Goal: Information Seeking & Learning: Learn about a topic

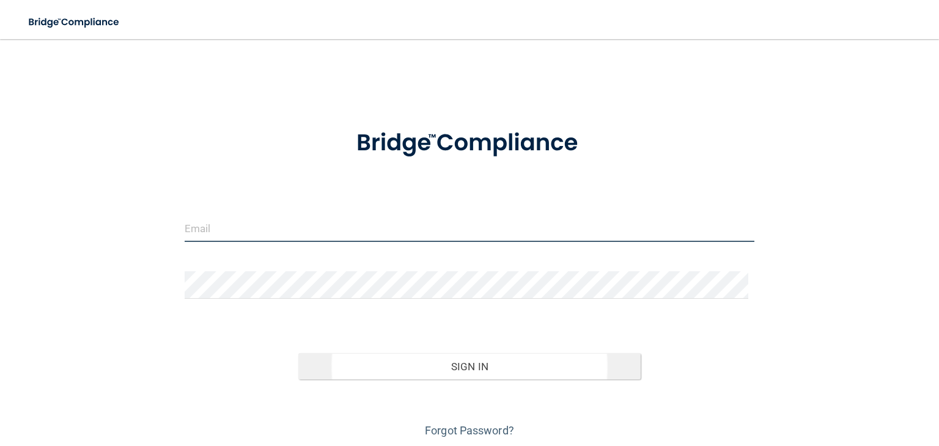
type input "[EMAIL_ADDRESS][DOMAIN_NAME]"
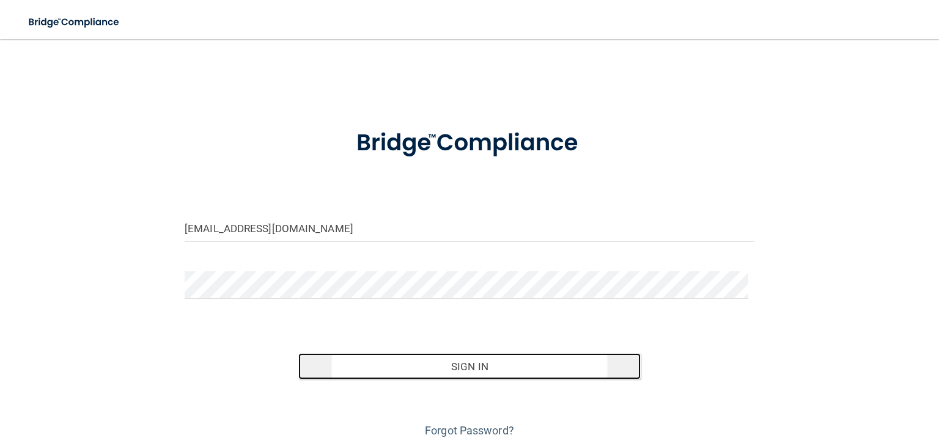
click at [487, 369] on button "Sign In" at bounding box center [469, 366] width 342 height 27
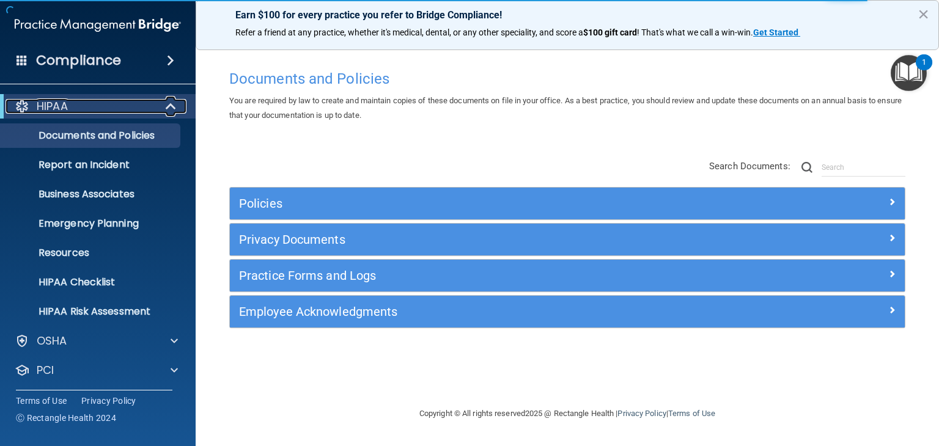
click at [169, 106] on span at bounding box center [172, 106] width 10 height 15
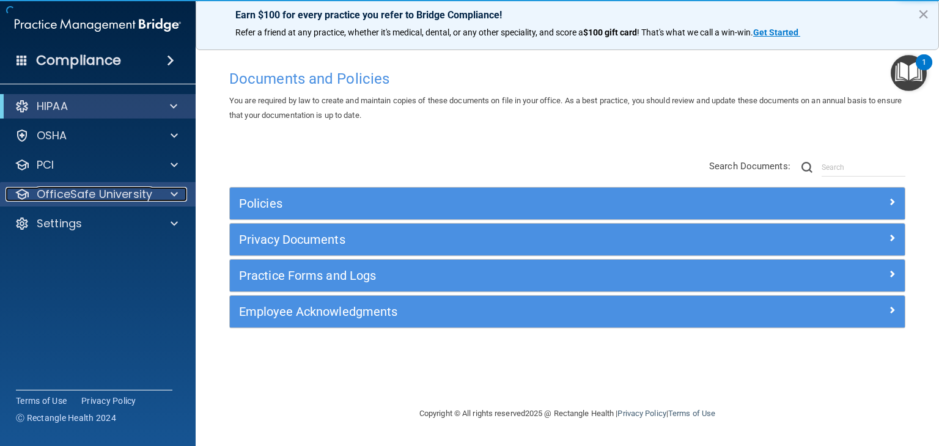
click at [139, 194] on p "OfficeSafe University" at bounding box center [95, 194] width 116 height 15
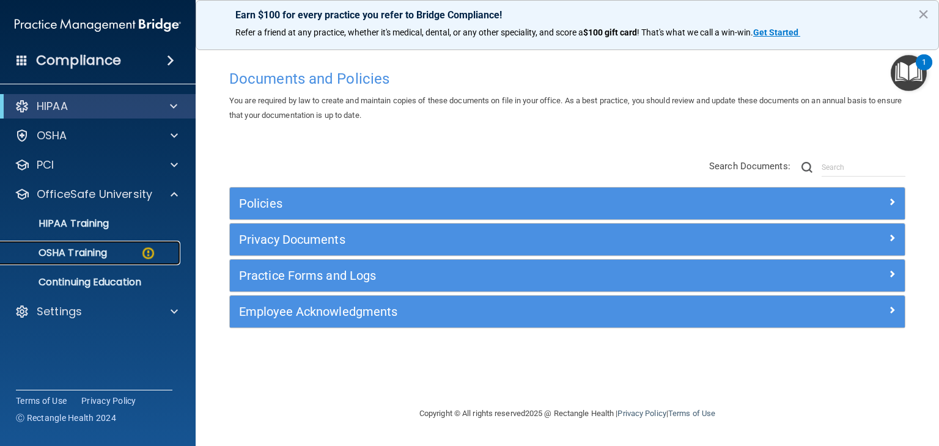
click at [89, 253] on p "OSHA Training" at bounding box center [57, 253] width 99 height 12
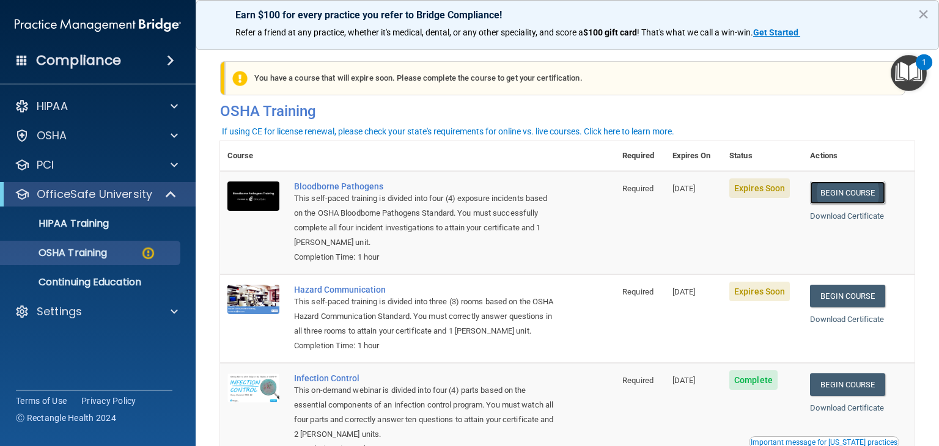
click at [847, 194] on link "Begin Course" at bounding box center [847, 193] width 75 height 23
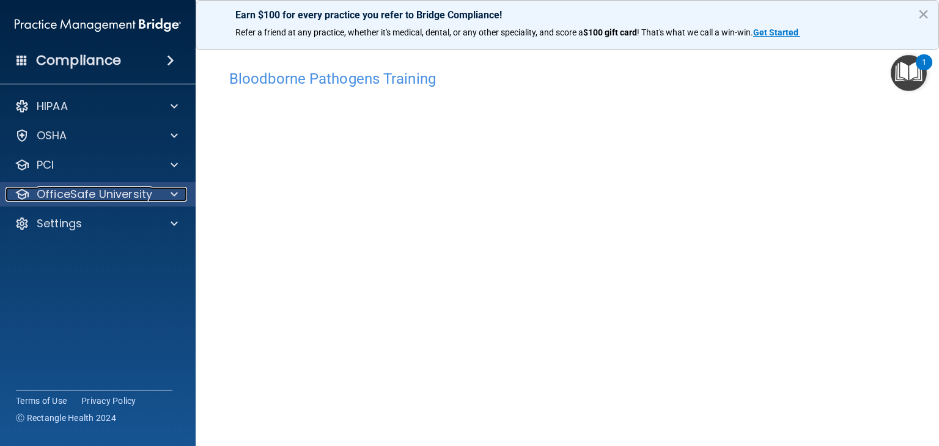
click at [59, 201] on p "OfficeSafe University" at bounding box center [95, 194] width 116 height 15
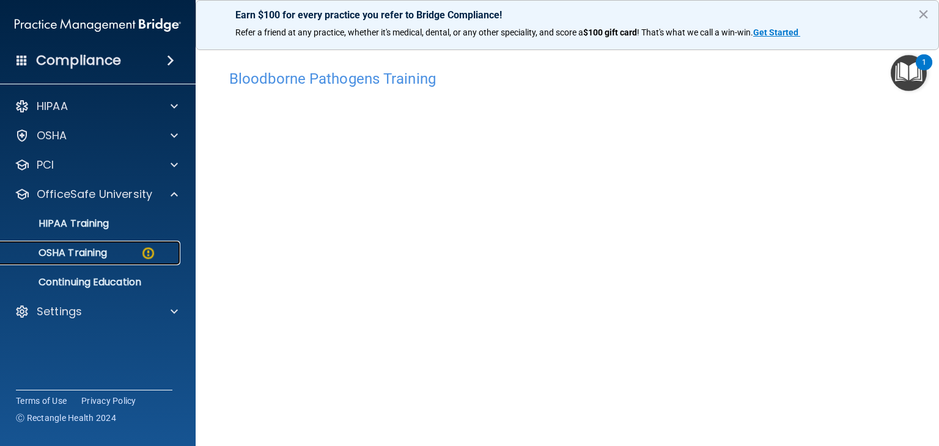
click at [81, 254] on p "OSHA Training" at bounding box center [57, 253] width 99 height 12
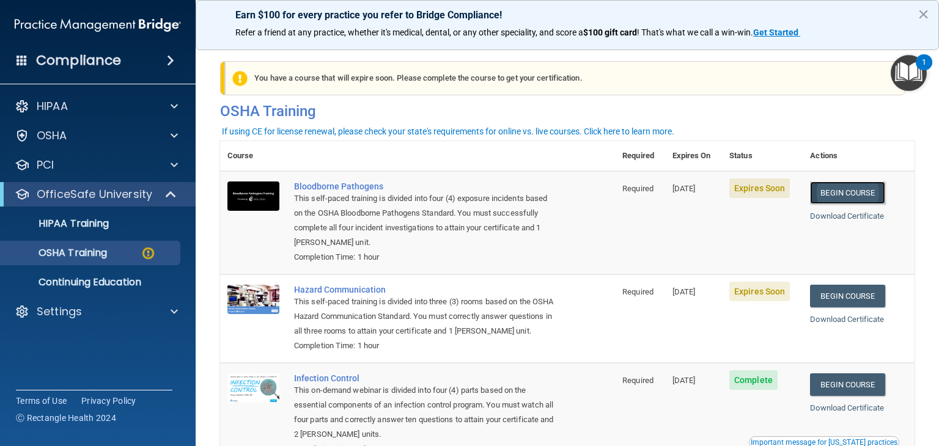
click at [862, 191] on link "Begin Course" at bounding box center [847, 193] width 75 height 23
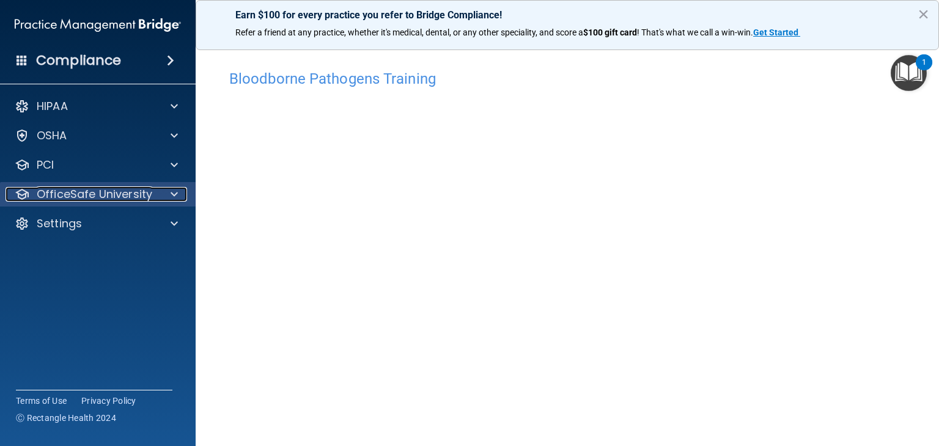
click at [68, 199] on p "OfficeSafe University" at bounding box center [95, 194] width 116 height 15
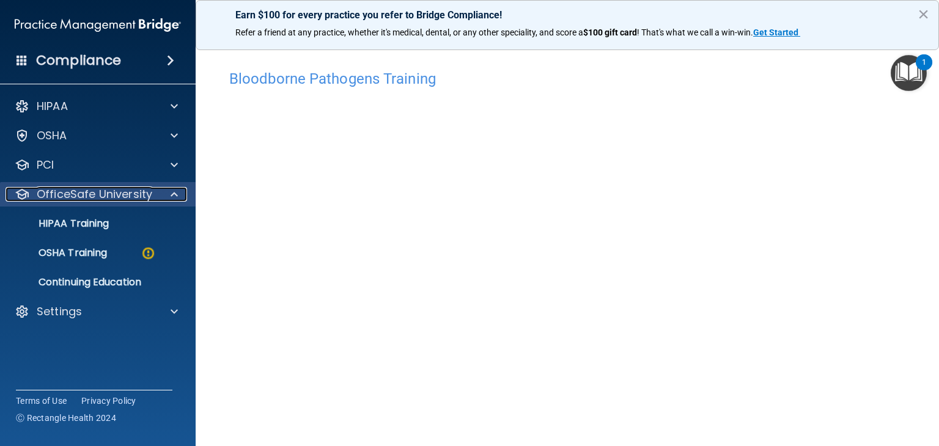
click at [68, 199] on p "OfficeSafe University" at bounding box center [95, 194] width 116 height 15
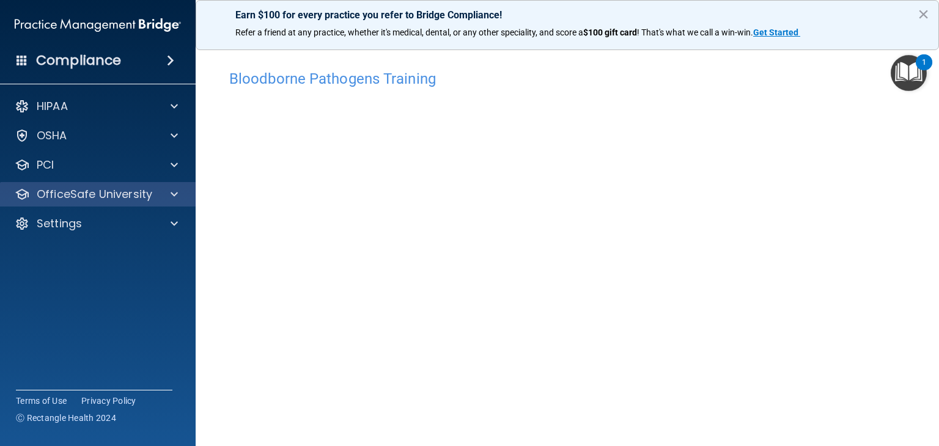
click at [76, 204] on div "OfficeSafe University" at bounding box center [98, 194] width 196 height 24
click at [74, 191] on p "OfficeSafe University" at bounding box center [95, 194] width 116 height 15
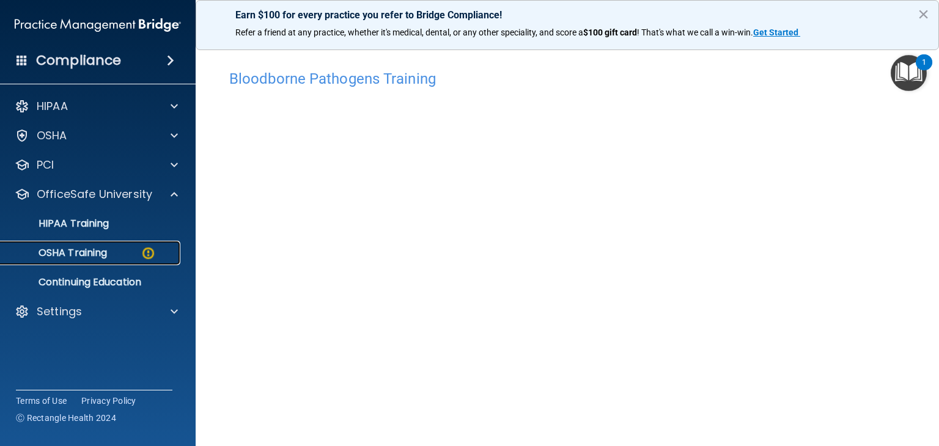
click at [94, 255] on p "OSHA Training" at bounding box center [57, 253] width 99 height 12
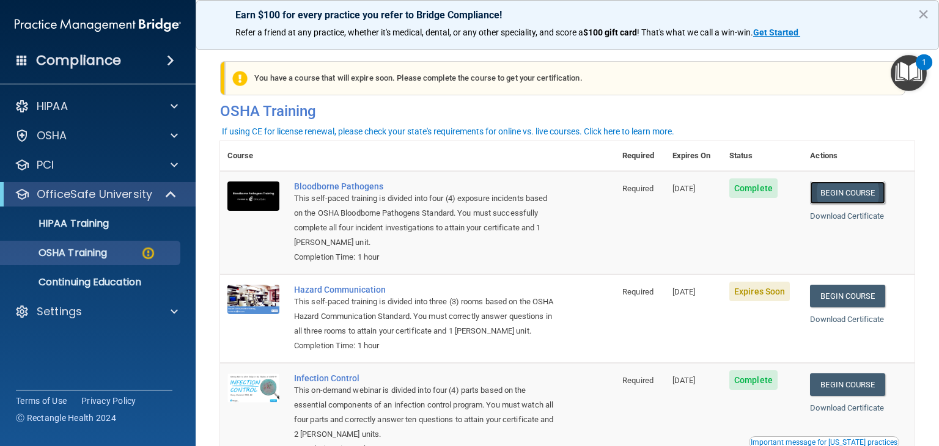
click at [829, 194] on link "Begin Course" at bounding box center [847, 193] width 75 height 23
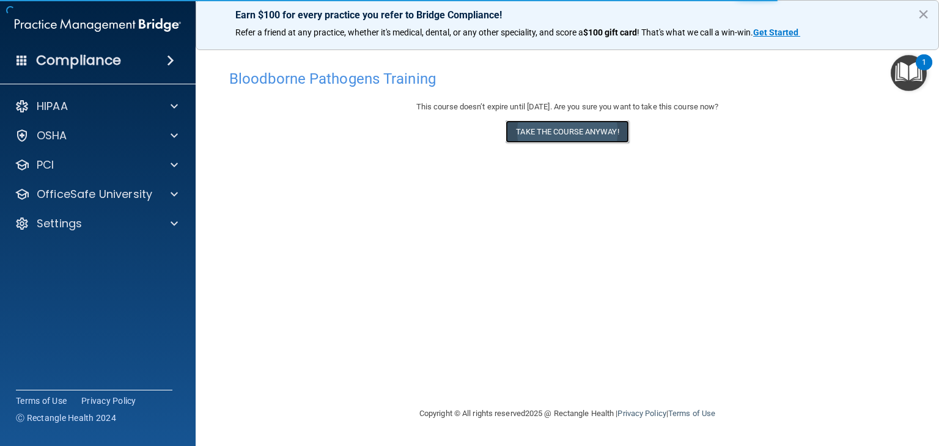
click at [545, 131] on button "Take the course anyway!" at bounding box center [567, 131] width 123 height 23
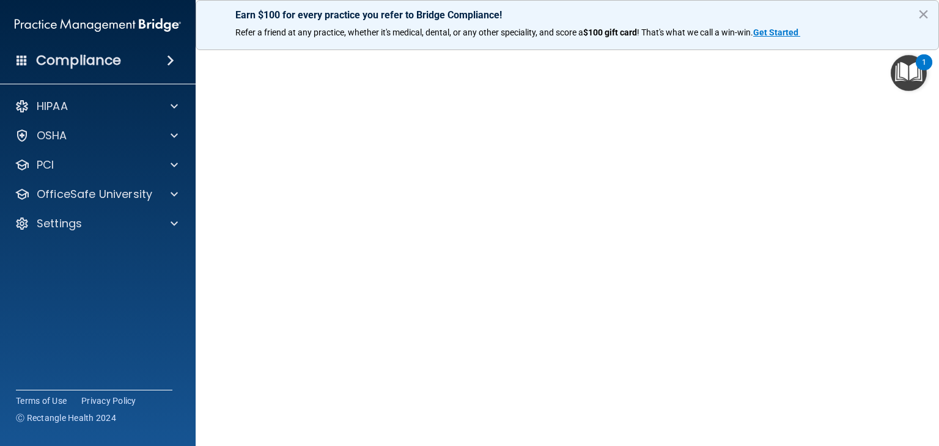
scroll to position [35, 0]
click at [919, 10] on button "×" at bounding box center [924, 14] width 12 height 20
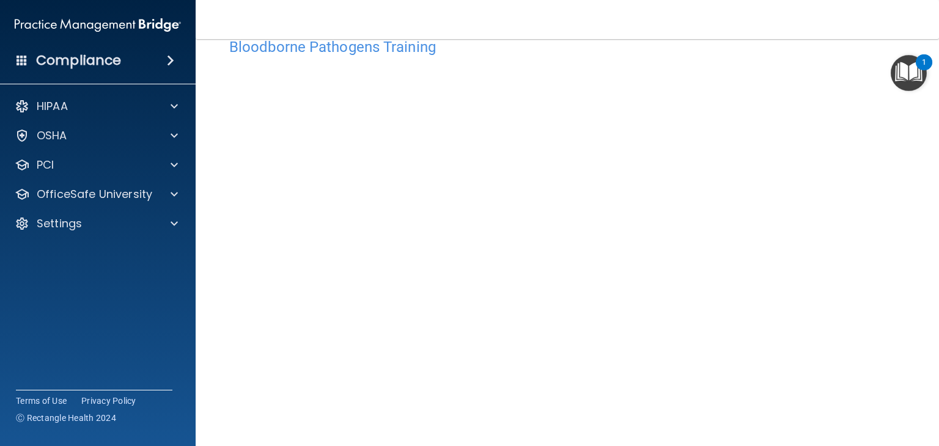
scroll to position [32, 0]
